Goal: Transaction & Acquisition: Subscribe to service/newsletter

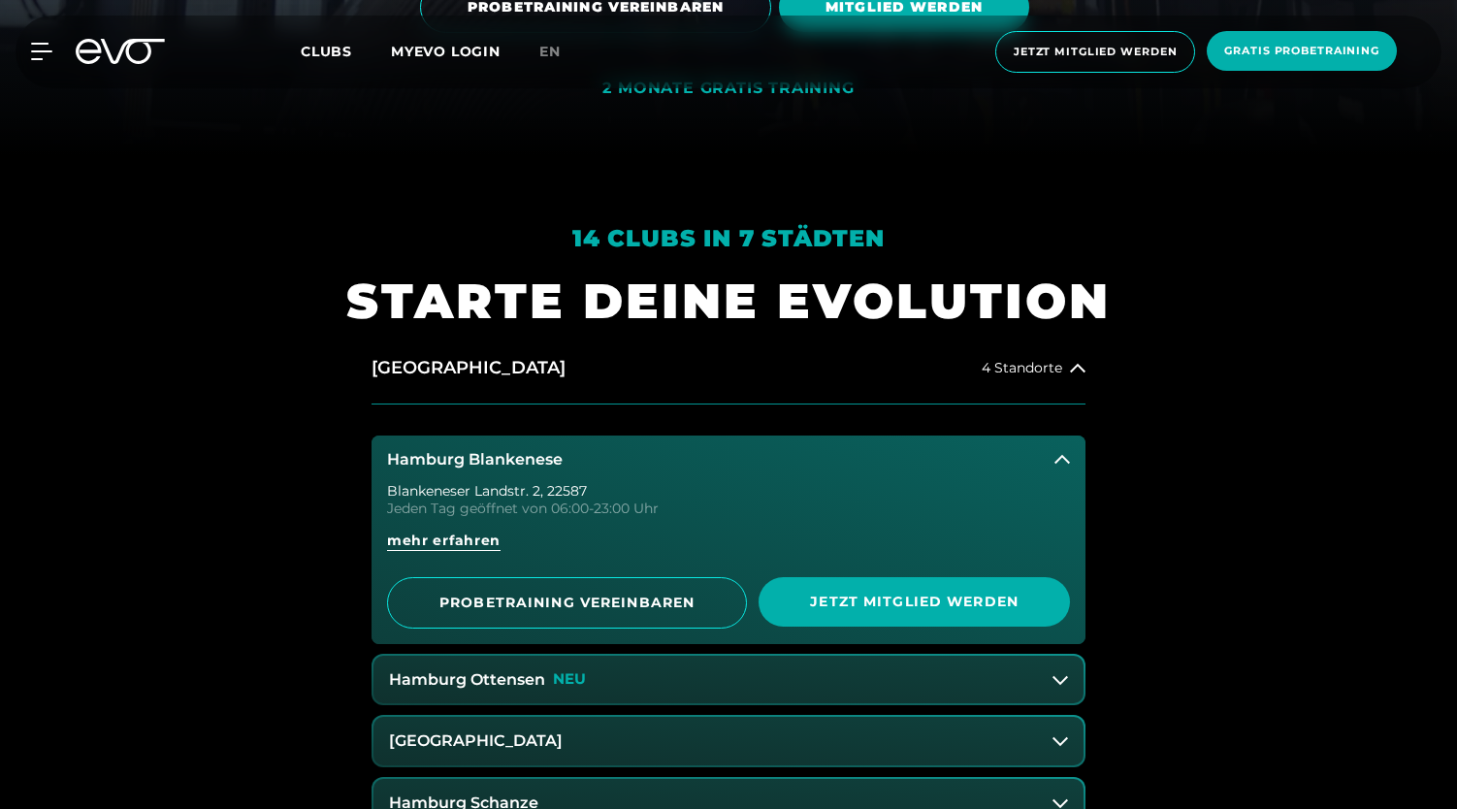
scroll to position [871, 0]
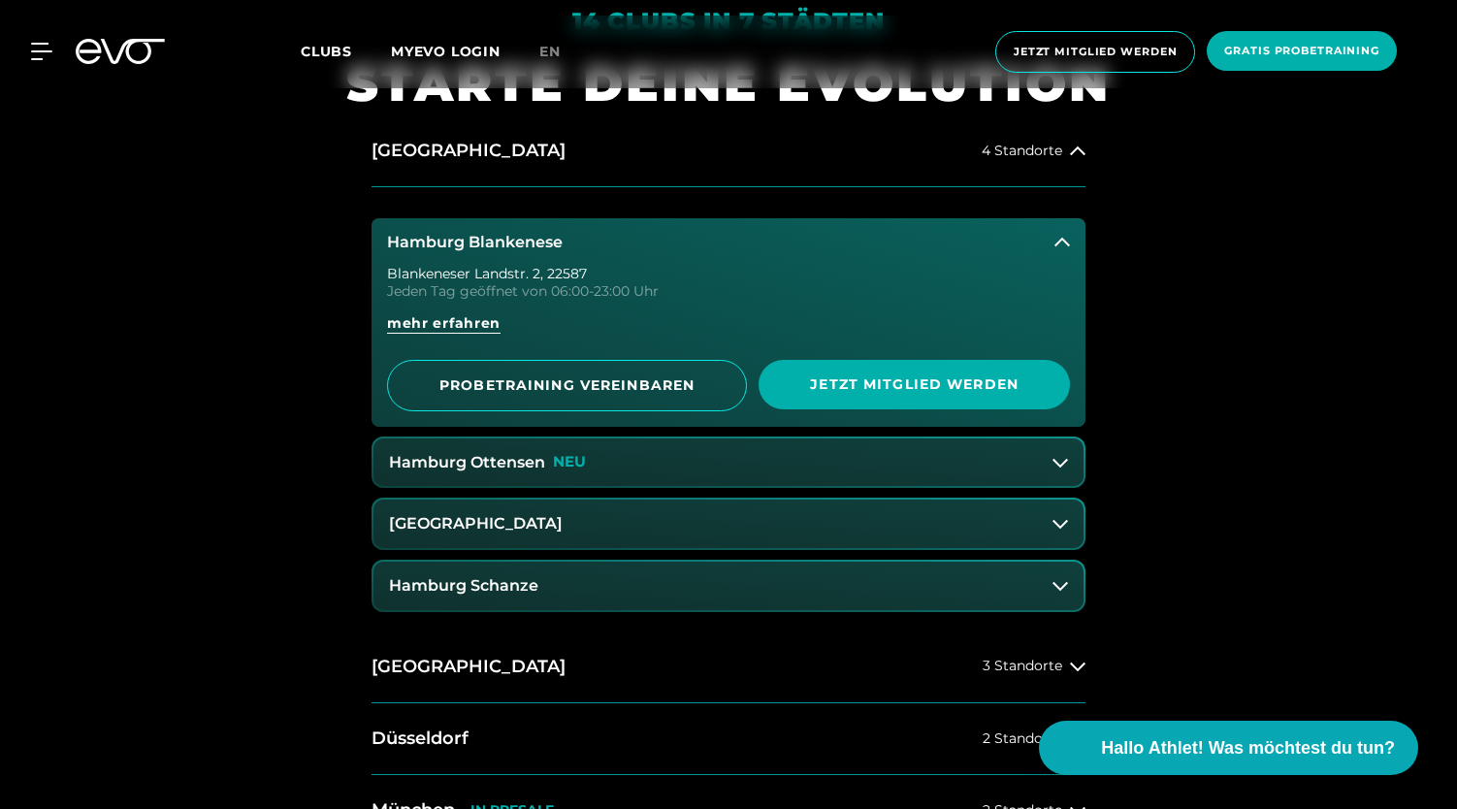
click at [1074, 242] on button "Hamburg Blankenese" at bounding box center [728, 242] width 714 height 48
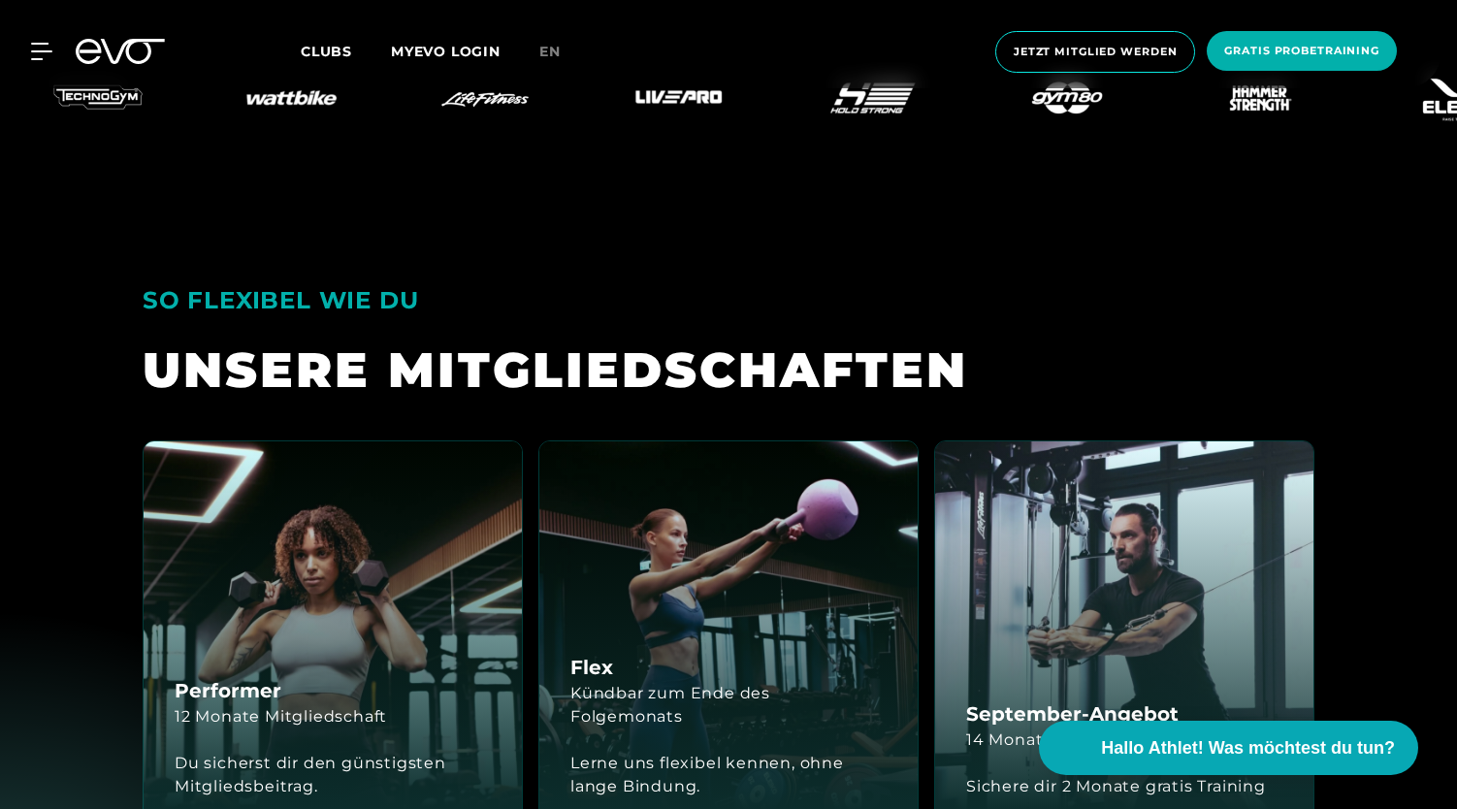
scroll to position [4632, 0]
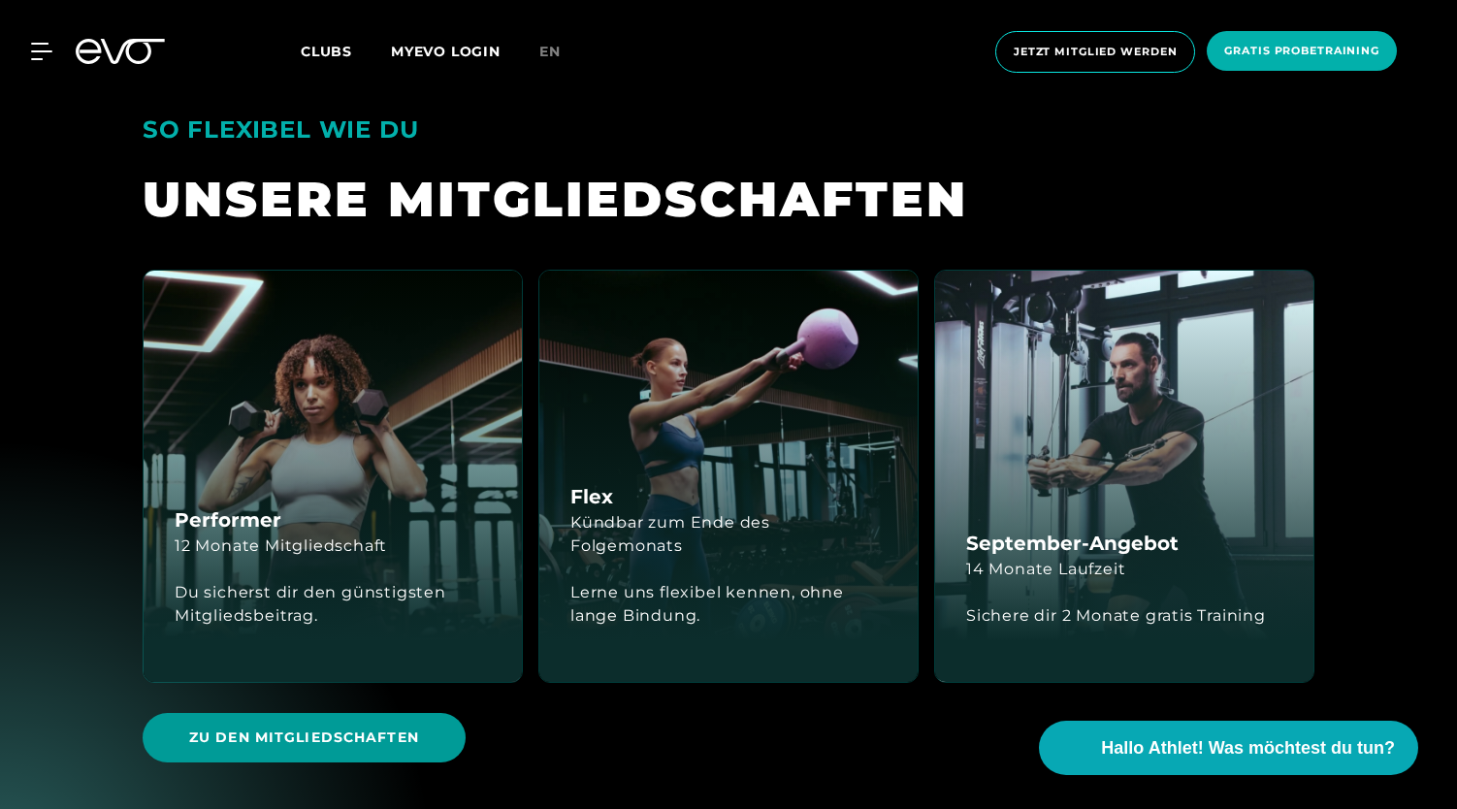
click at [339, 713] on span "Zu den Mitgliedschaften" at bounding box center [304, 737] width 323 height 49
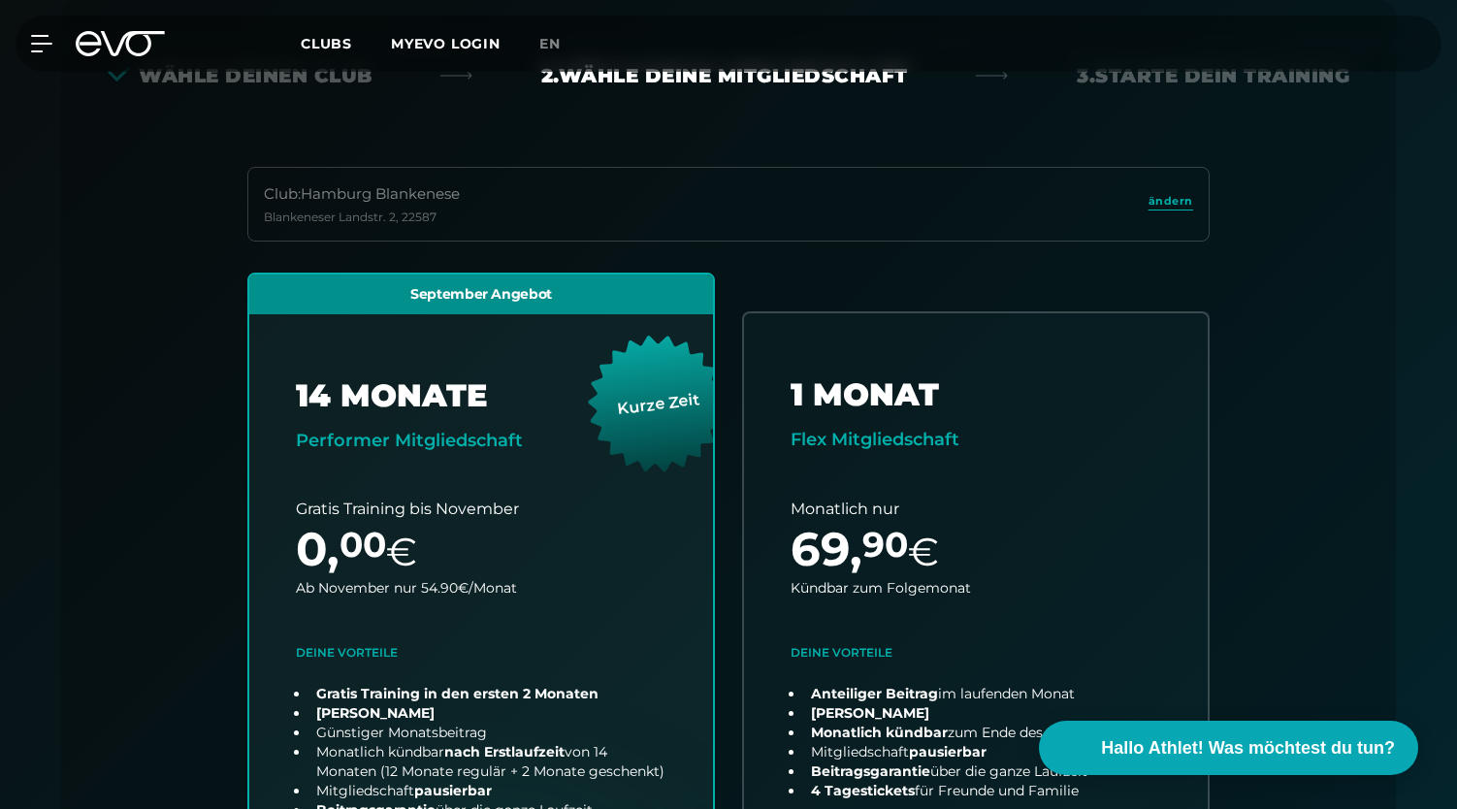
scroll to position [574, 0]
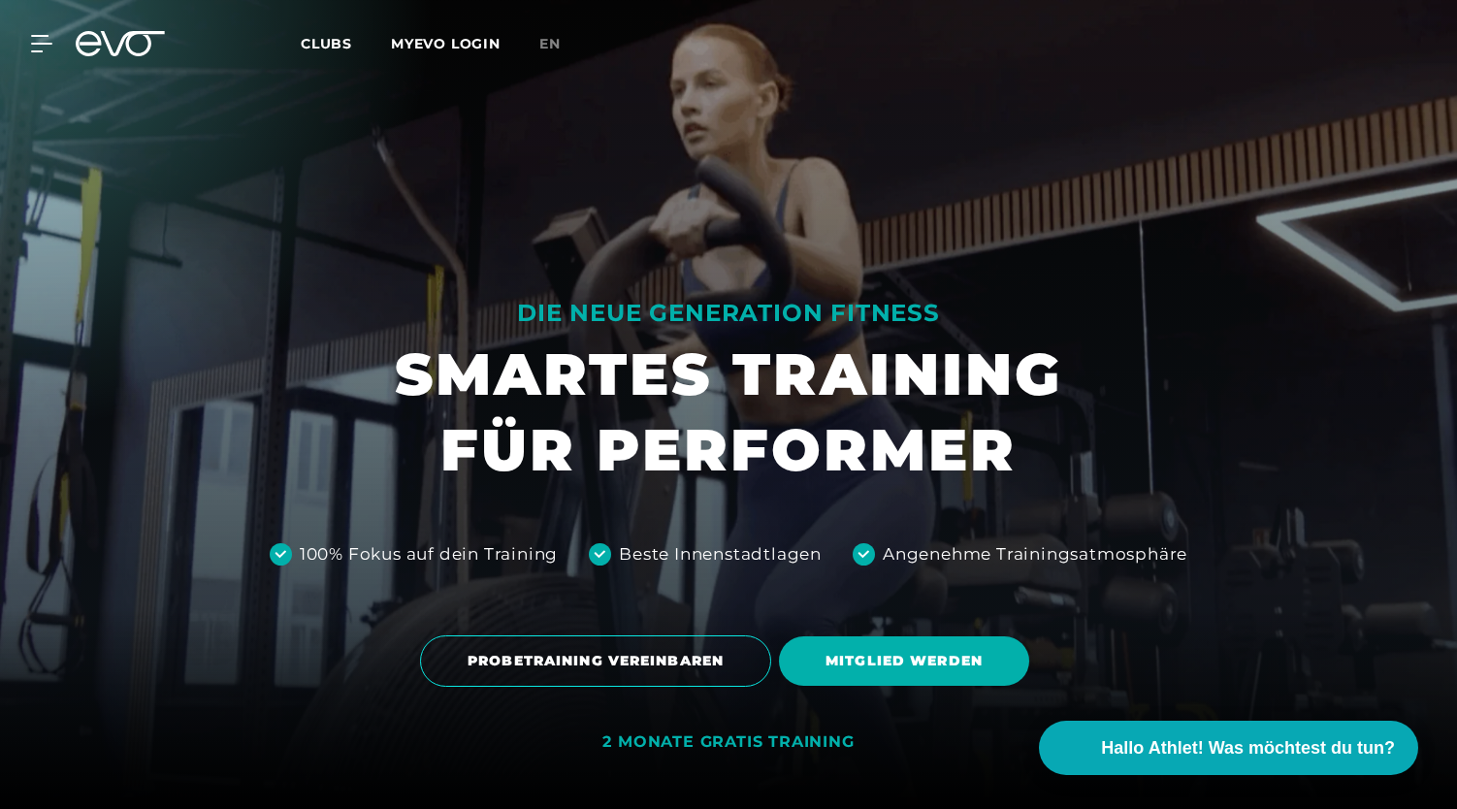
click at [126, 41] on icon at bounding box center [133, 43] width 64 height 25
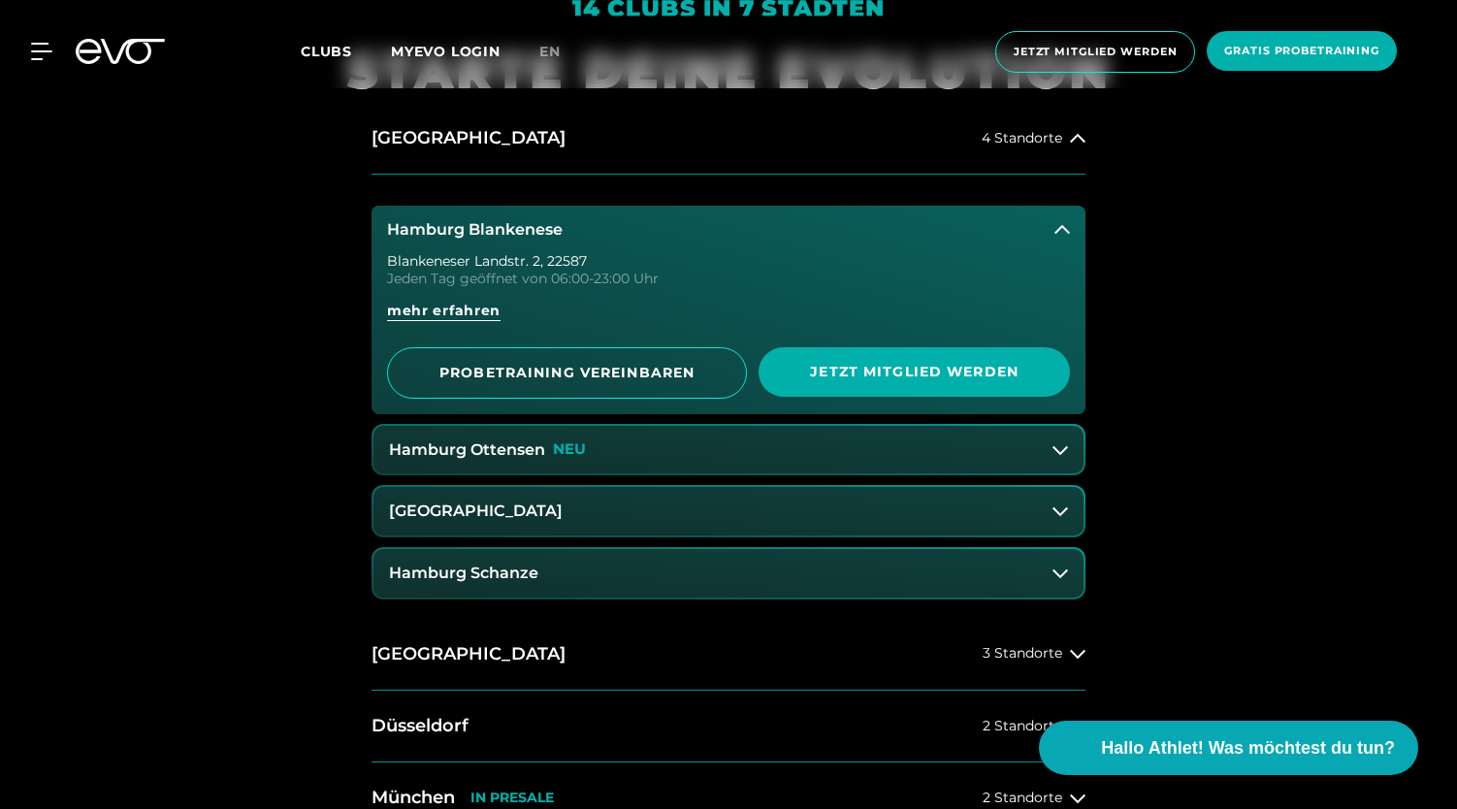
scroll to position [886, 0]
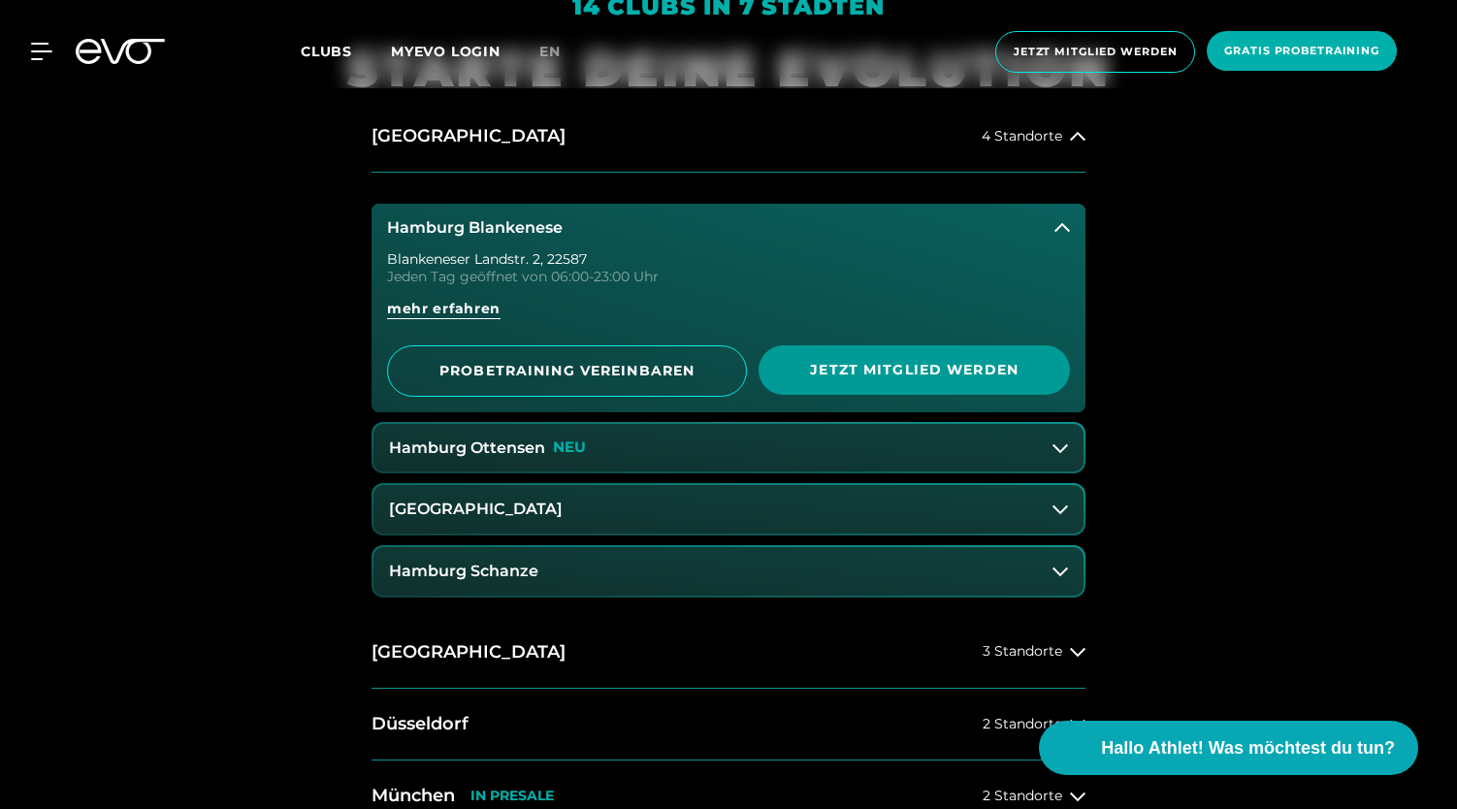
click at [802, 377] on span "Jetzt Mitglied werden" at bounding box center [913, 369] width 311 height 49
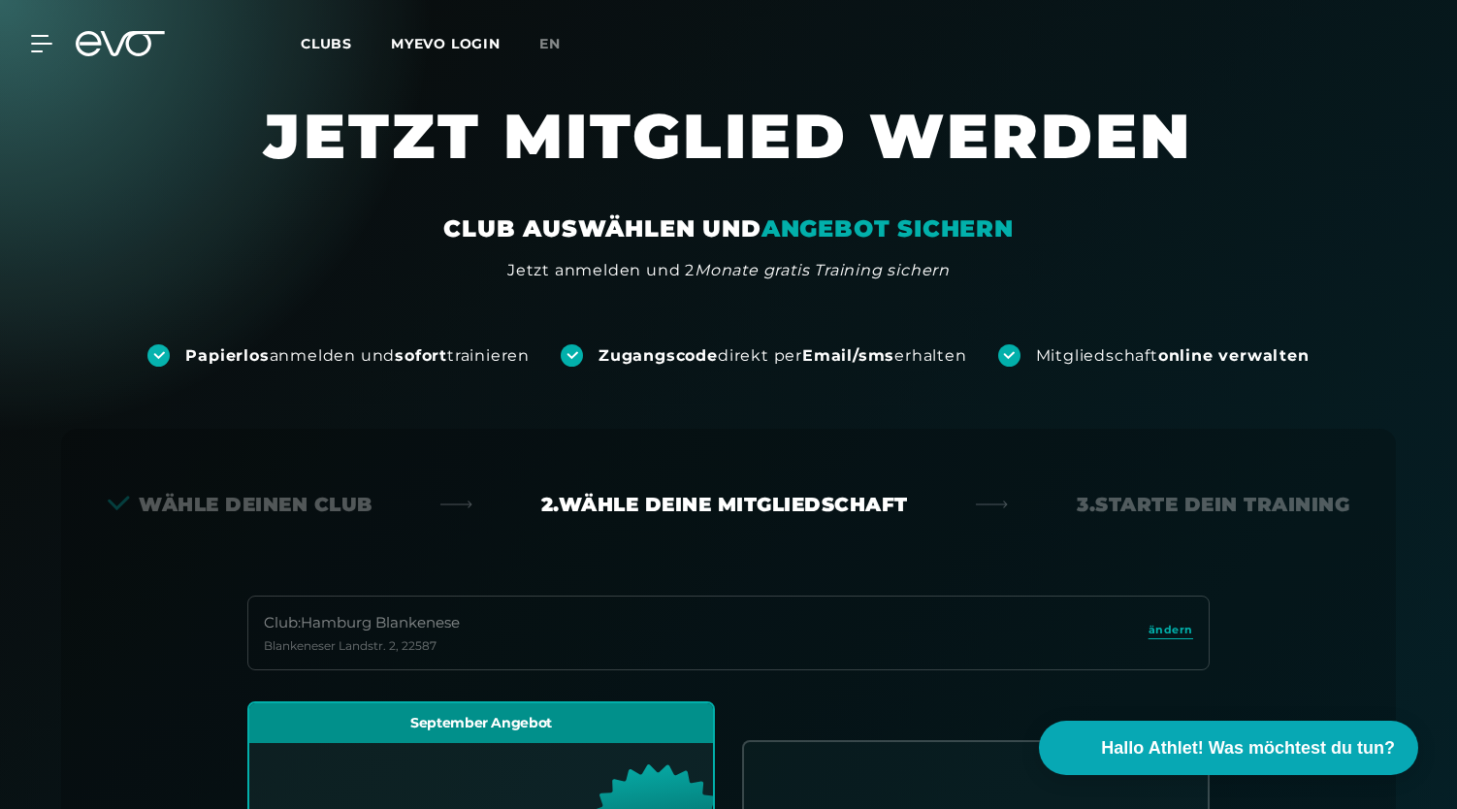
click at [115, 50] on icon at bounding box center [120, 43] width 89 height 25
